Goal: Task Accomplishment & Management: Complete application form

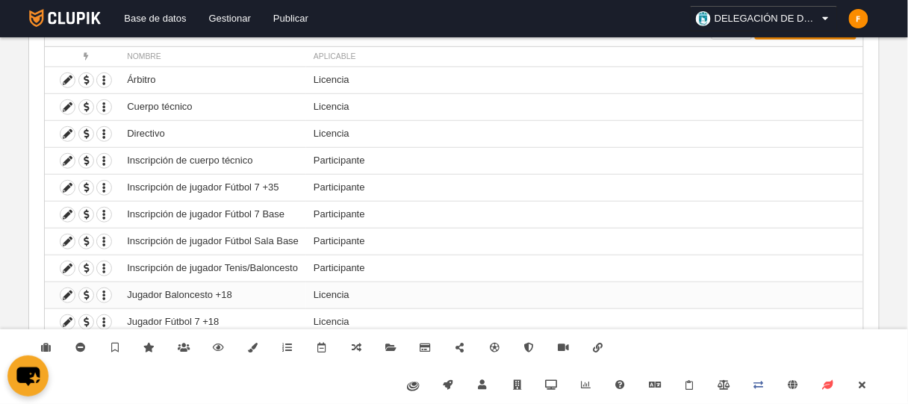
scroll to position [190, 0]
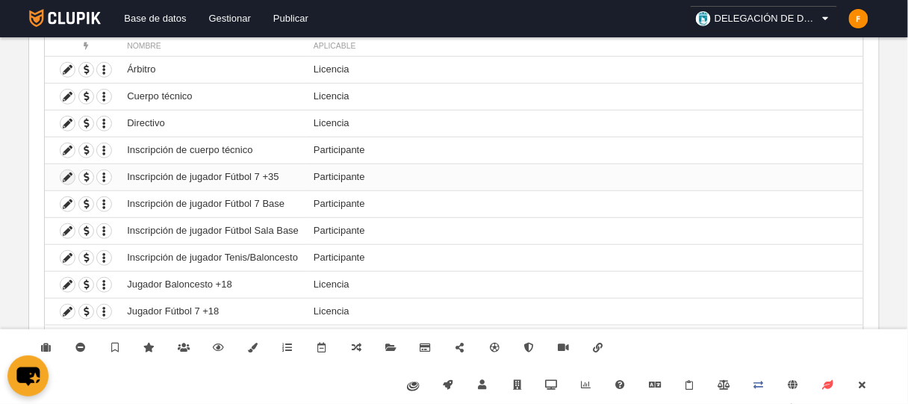
click at [64, 178] on icon at bounding box center [67, 177] width 14 height 14
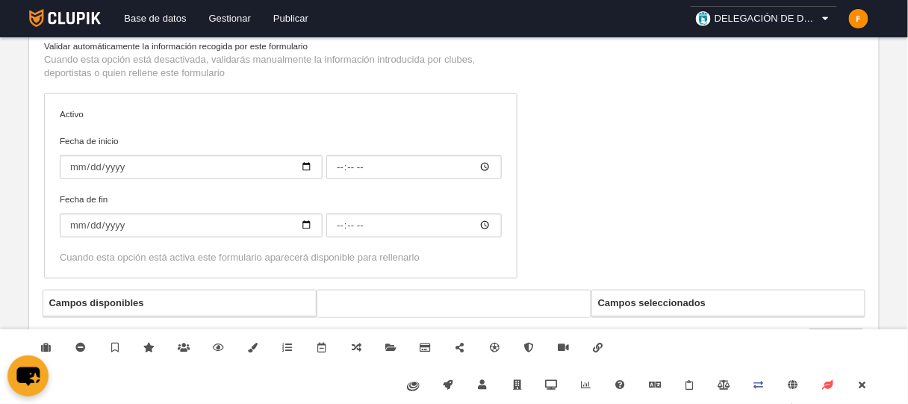
type input "Inscripción de jugador Fútbol 7 +35"
checkbox input "true"
type input "[DATE]"
type input "06:00"
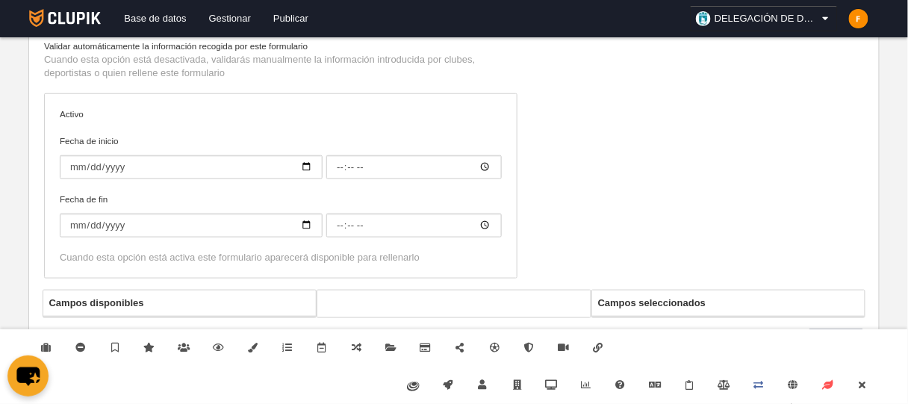
type input "[DATE]"
type input "06:00"
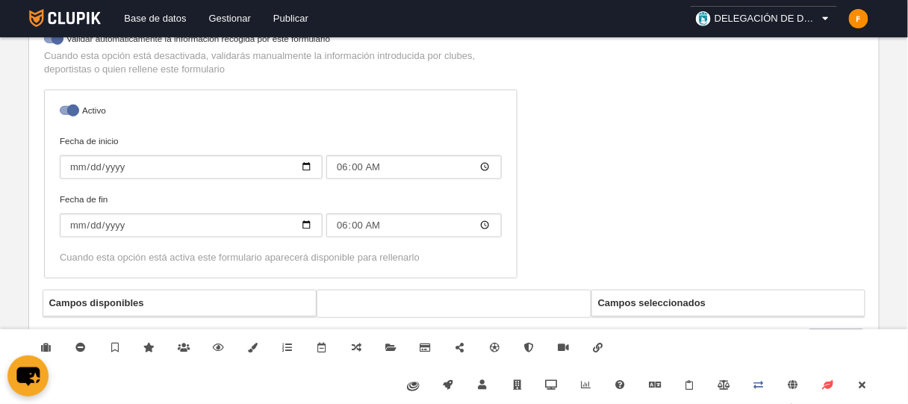
select select "selected"
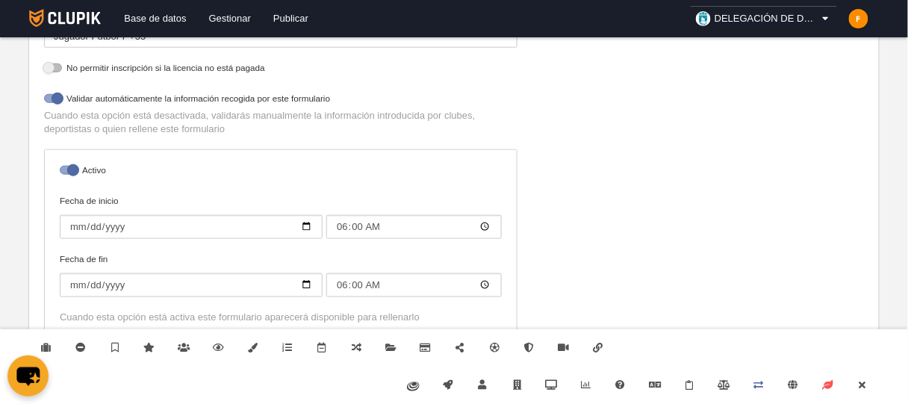
scroll to position [182, 0]
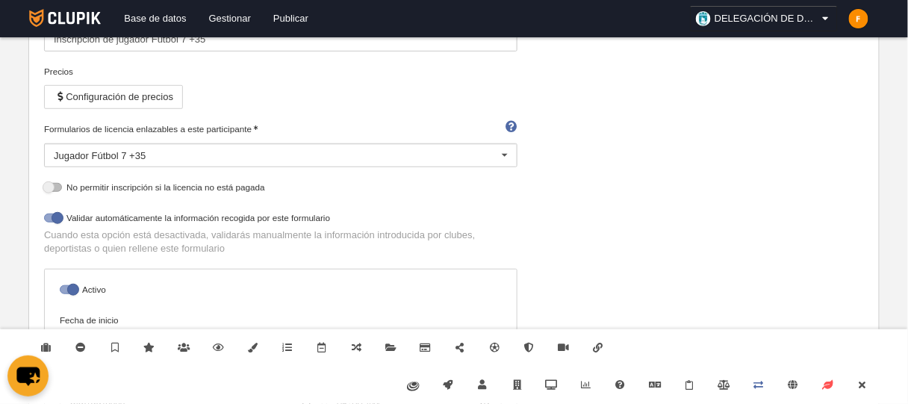
click at [81, 159] on div "Jugador Fútbol 7 +35" at bounding box center [280, 155] width 473 height 24
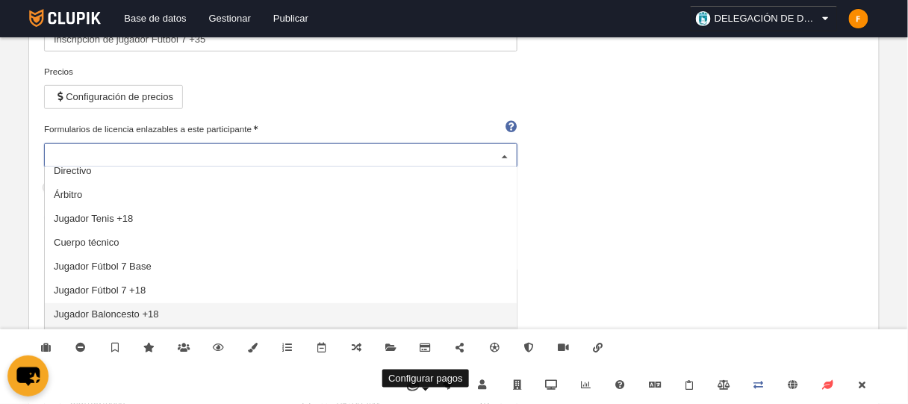
scroll to position [421, 0]
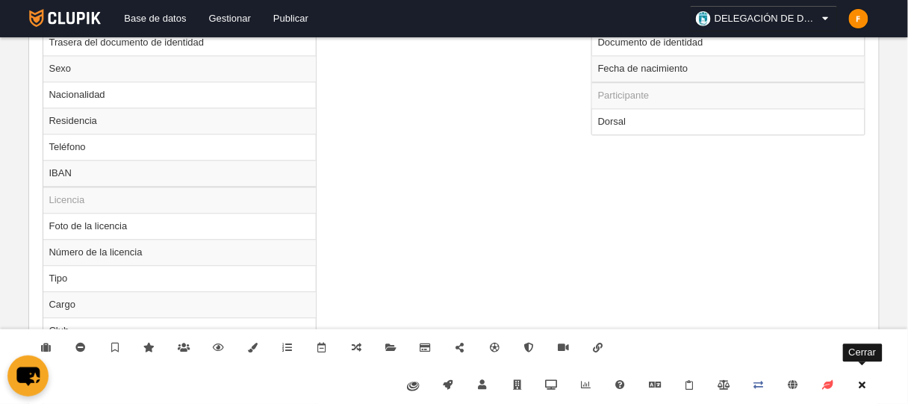
click at [850, 389] on link "Cerrar" at bounding box center [862, 385] width 34 height 37
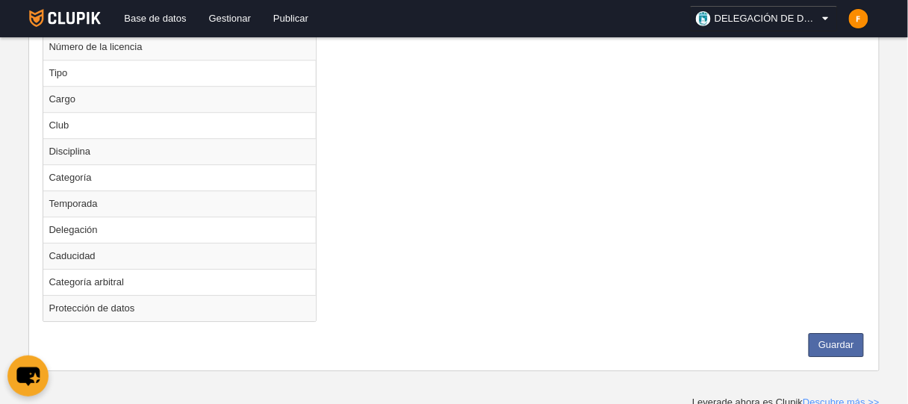
scroll to position [988, 0]
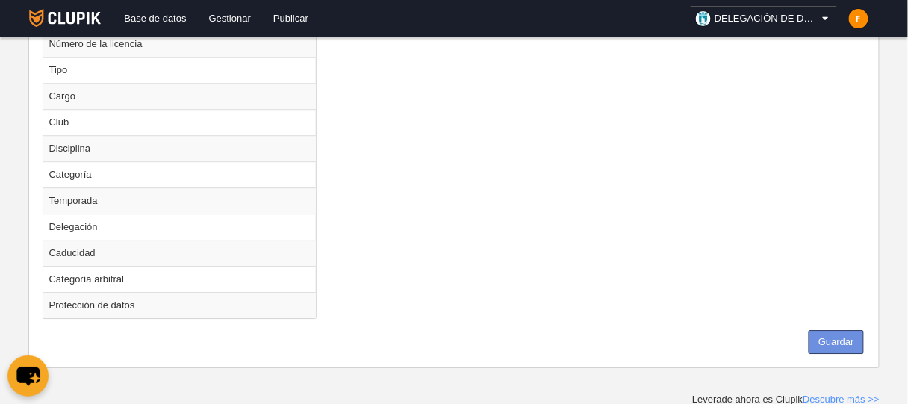
click at [841, 330] on button "Guardar" at bounding box center [835, 342] width 55 height 24
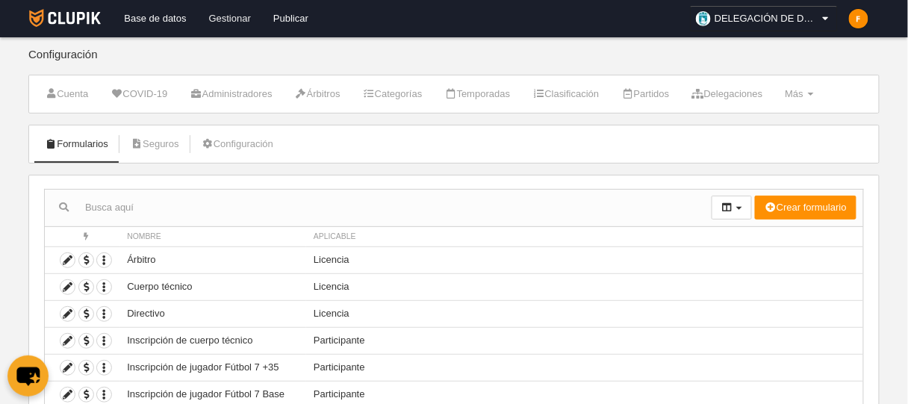
click at [224, 23] on link "Gestionar" at bounding box center [230, 18] width 64 height 37
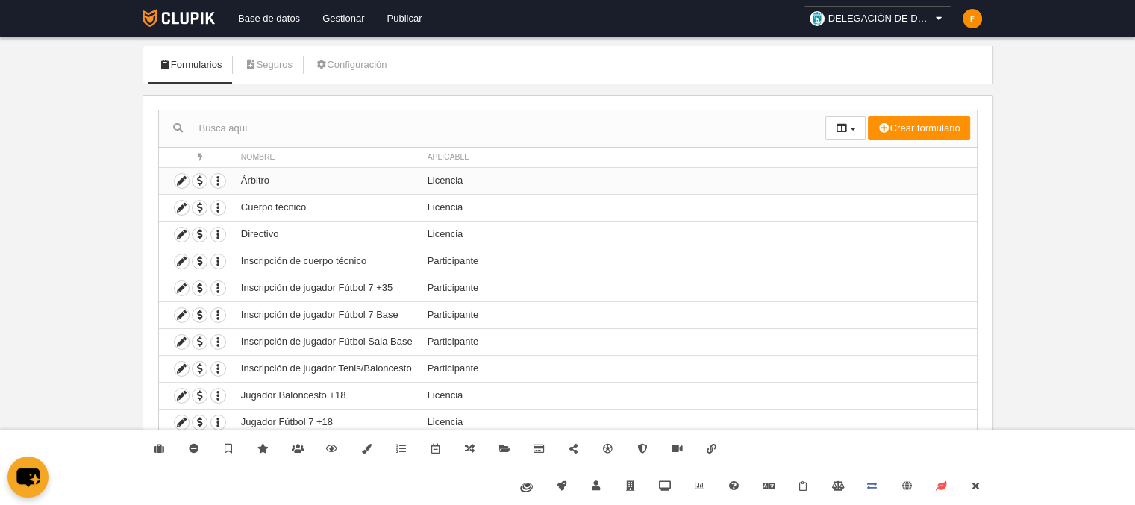
scroll to position [87, 0]
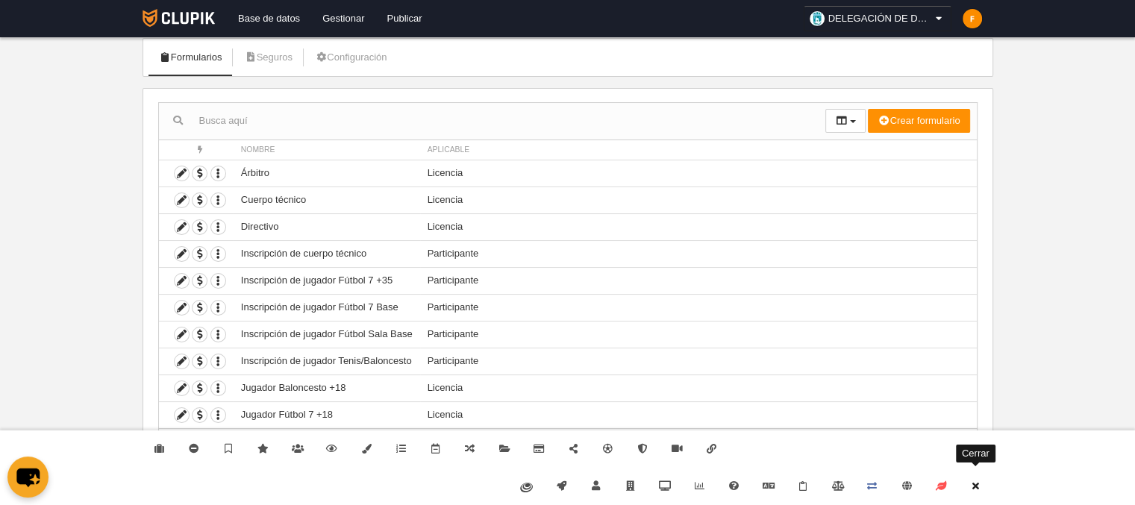
click at [907, 403] on link "Cerrar" at bounding box center [975, 486] width 34 height 37
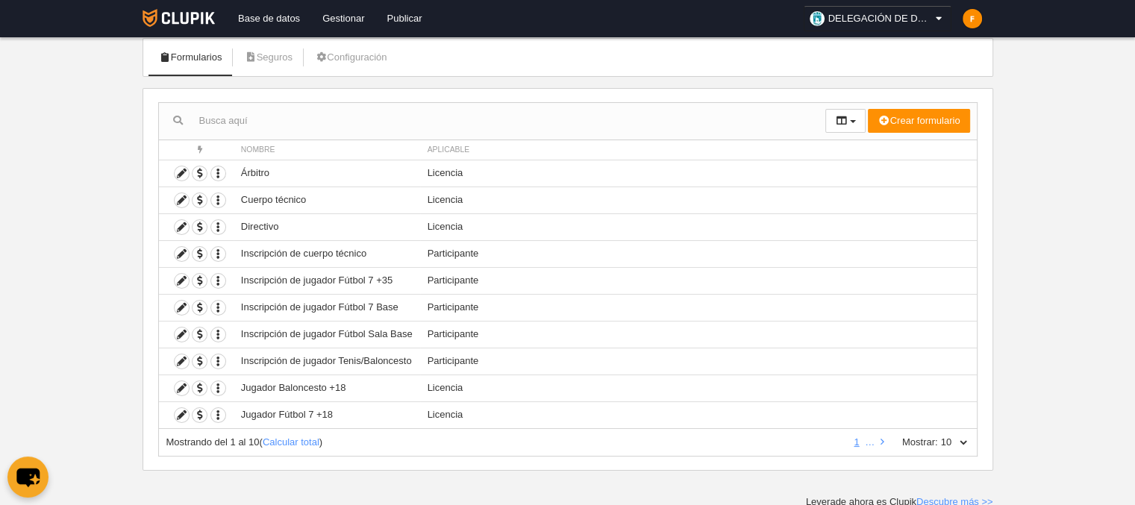
click at [907, 403] on select "10 25 50 100 500" at bounding box center [953, 442] width 31 height 13
select select "500"
click at [907, 403] on select "10 25 50 100 500" at bounding box center [953, 442] width 31 height 13
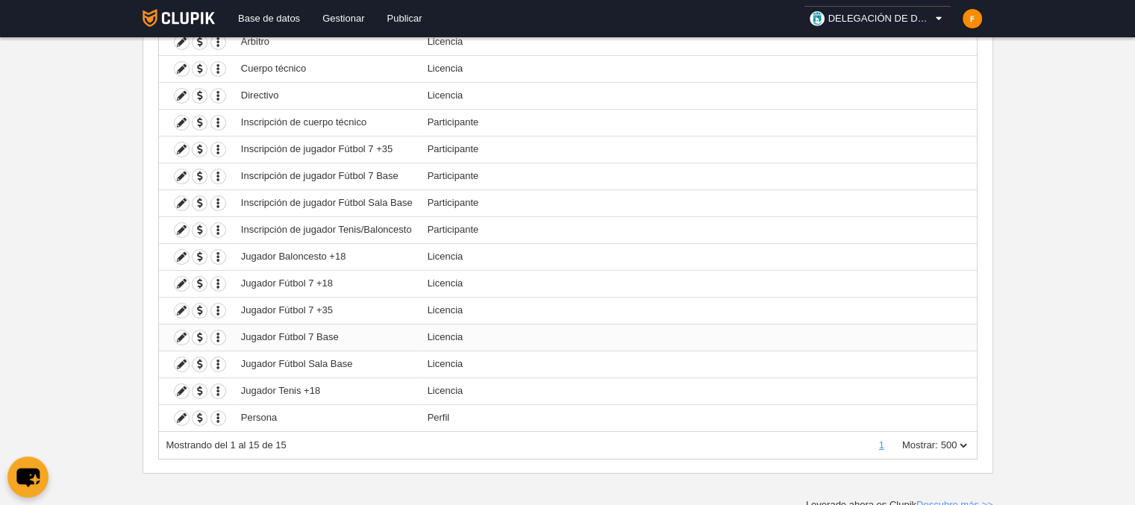
scroll to position [220, 0]
click at [184, 302] on icon at bounding box center [182, 309] width 14 height 14
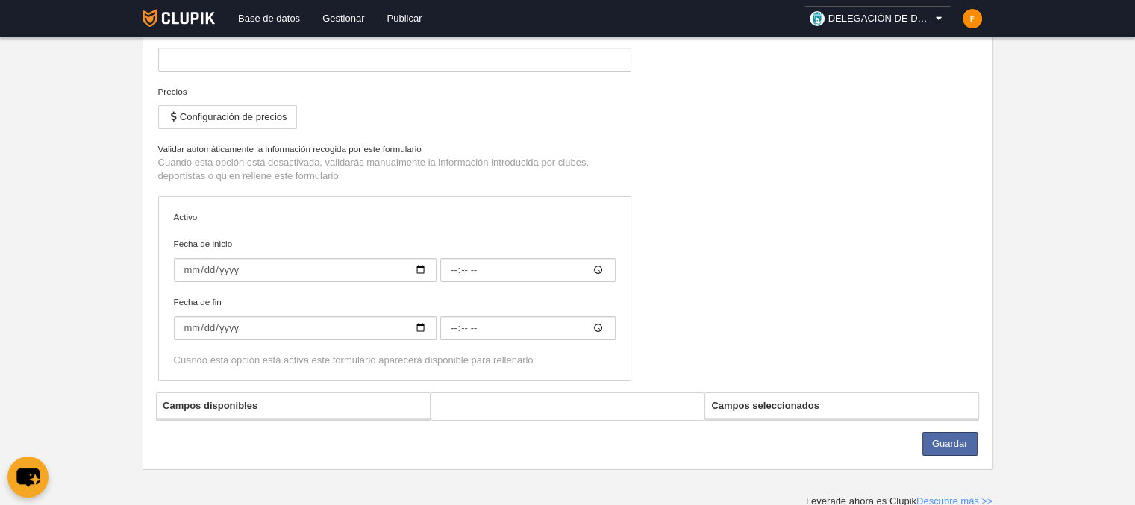
type input "Jugador Fútbol 7 +35"
checkbox input "true"
type input "2023-10-04"
type input "00:00"
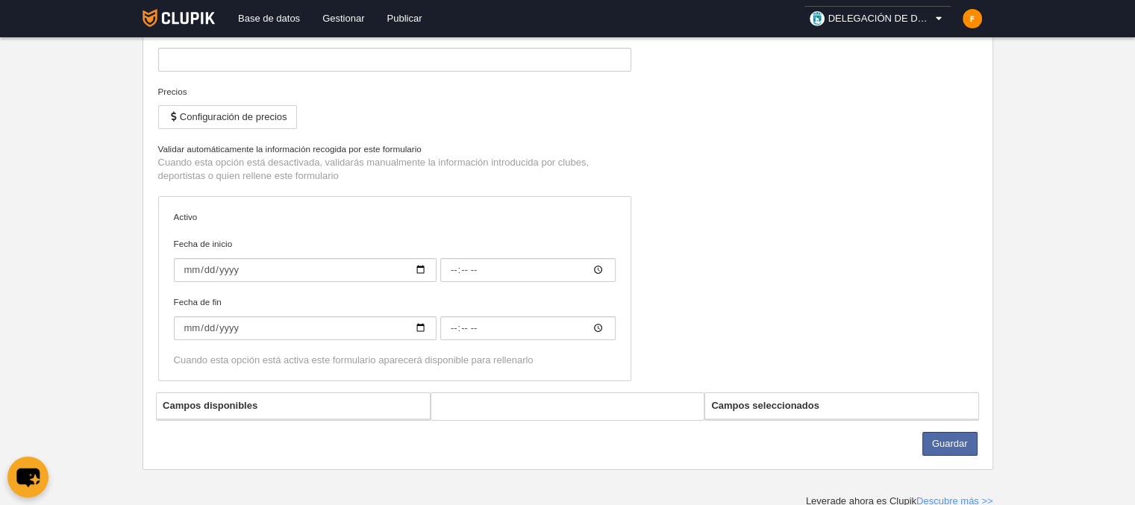
type input "2025-06-28"
type input "00:00"
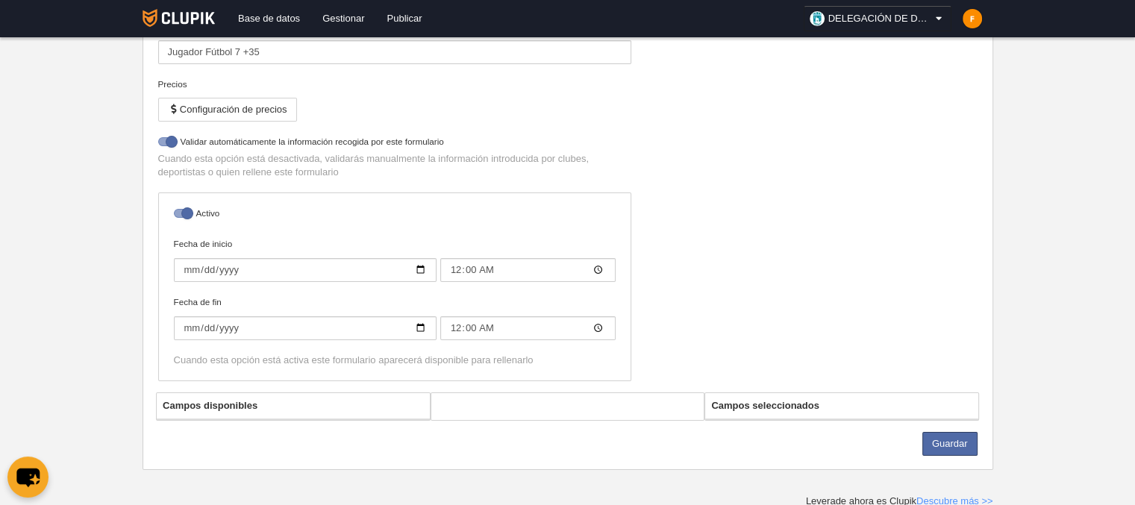
select select "selected"
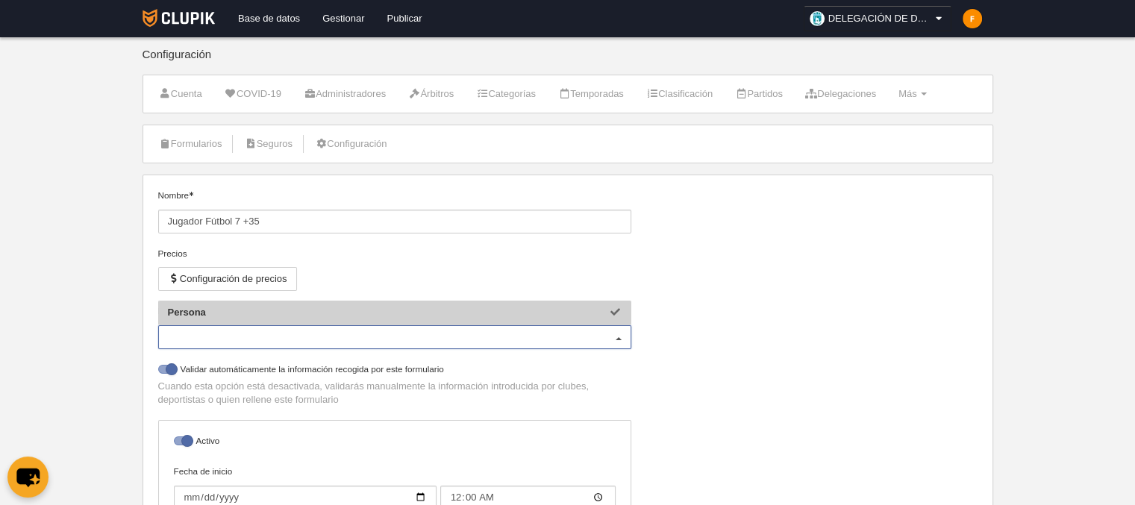
click at [203, 335] on div "Persona" at bounding box center [394, 337] width 473 height 24
click at [232, 388] on p "Cuando esta opción está desactivada, validarás manualmente la información intro…" at bounding box center [394, 393] width 473 height 27
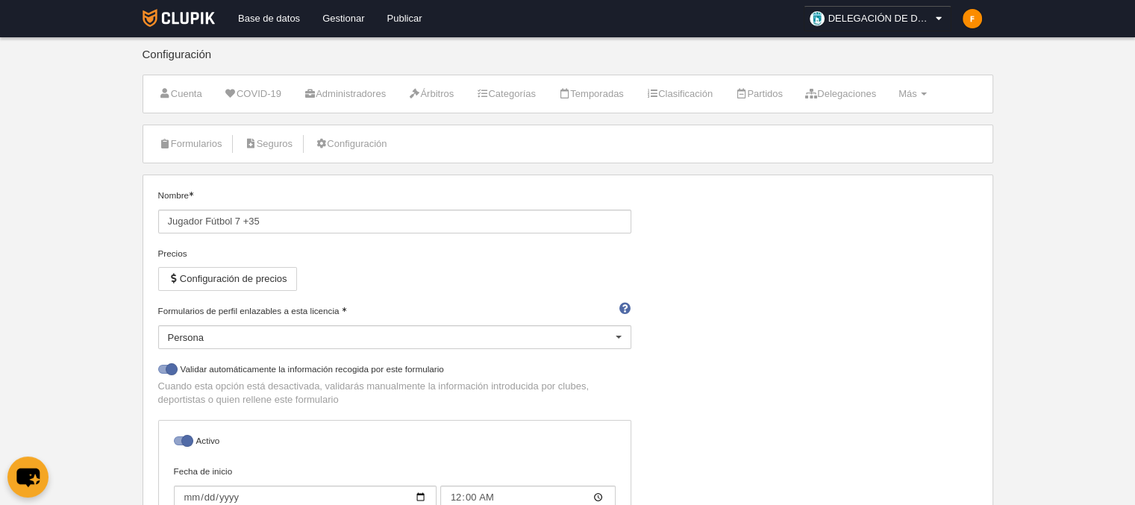
scroll to position [149, 0]
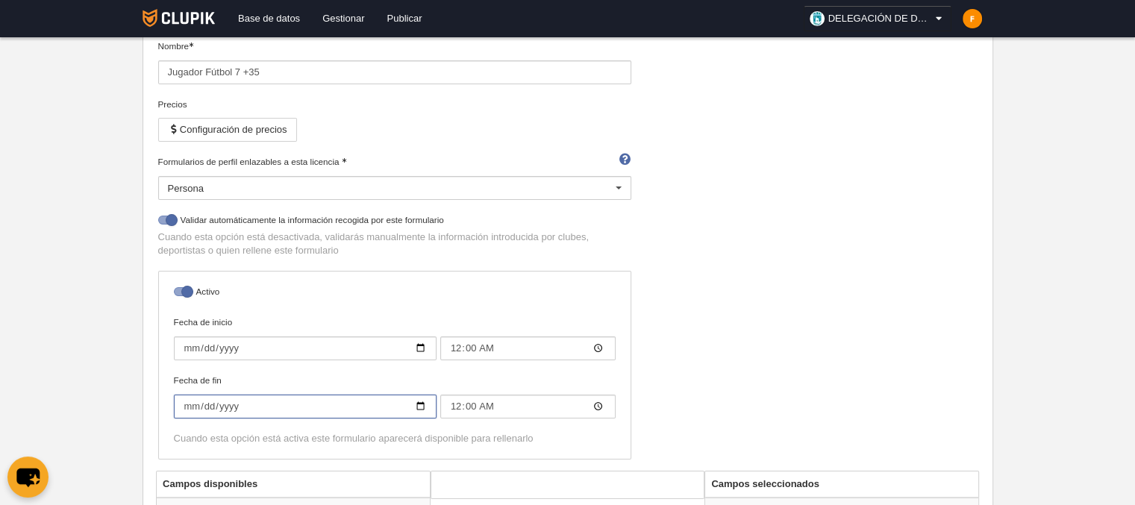
click at [419, 403] on input "2025-06-28" at bounding box center [305, 407] width 263 height 24
type input "2026-06-30"
click at [844, 340] on div "Nombre Jugador Fútbol 7 +35 Precios Configuración de precios Formularios de per…" at bounding box center [567, 255] width 831 height 431
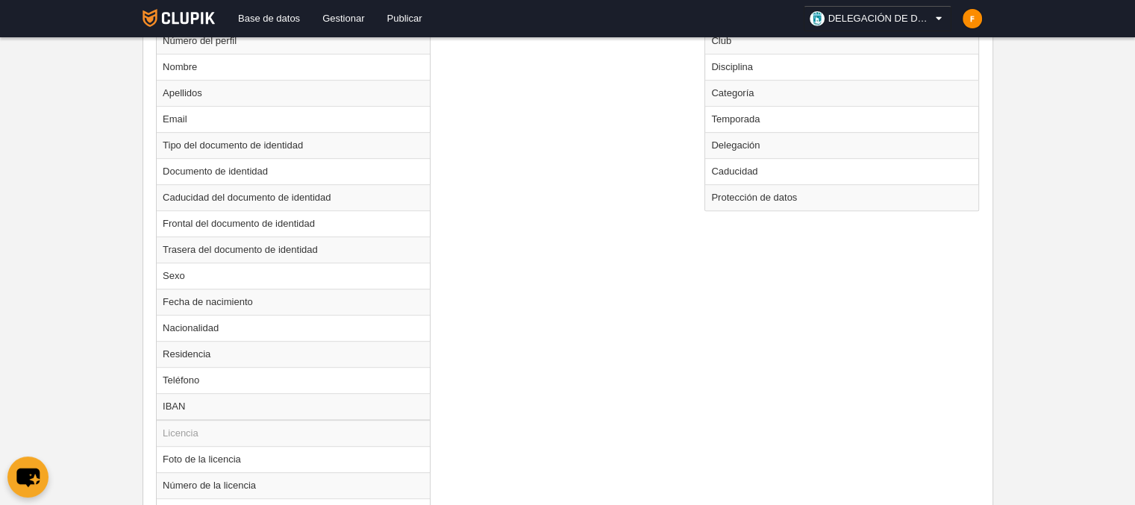
scroll to position [799, 0]
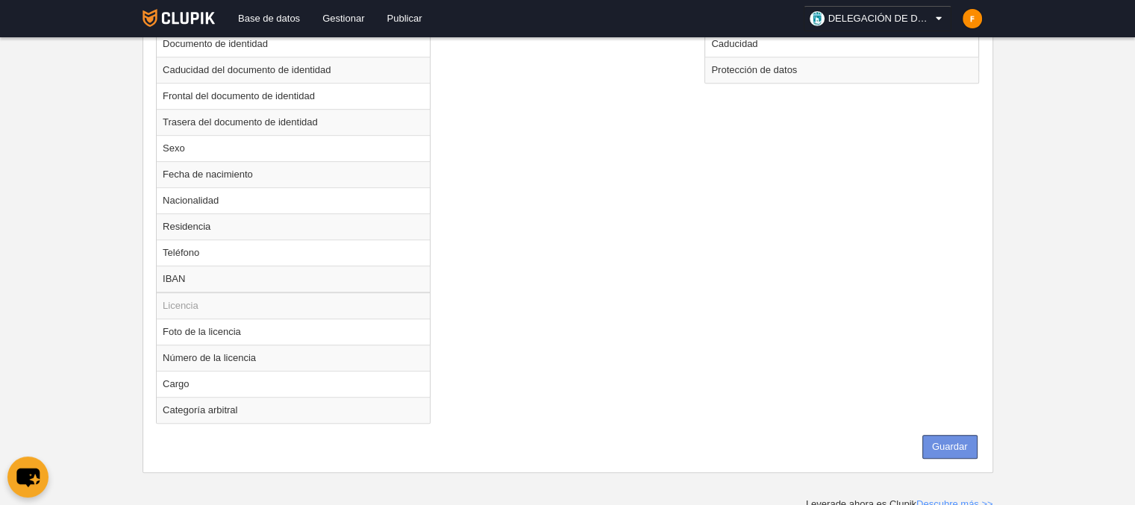
click at [907, 403] on button "Guardar" at bounding box center [950, 447] width 55 height 24
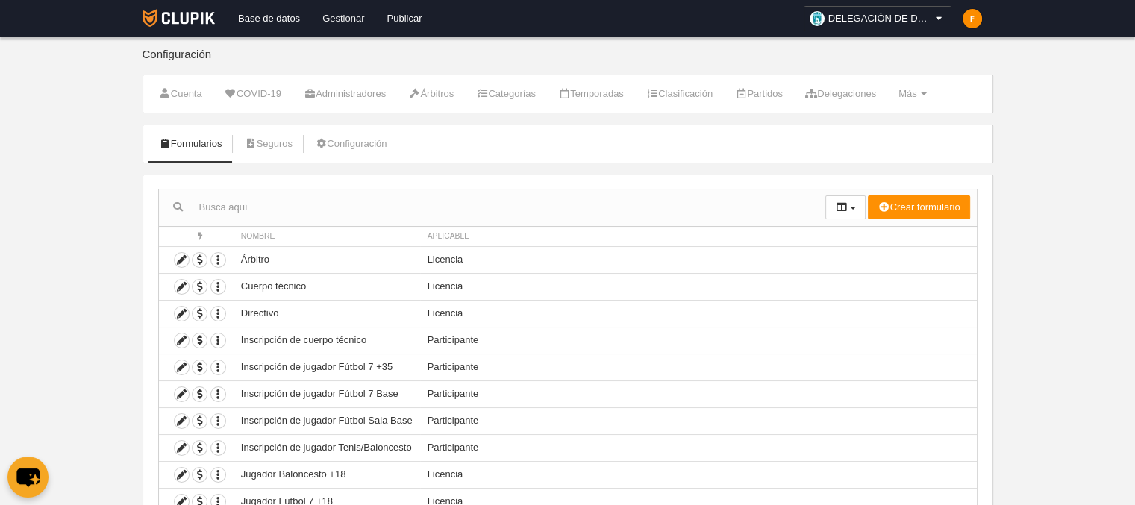
click at [335, 16] on link "Gestionar" at bounding box center [343, 18] width 64 height 37
